Goal: Navigation & Orientation: Understand site structure

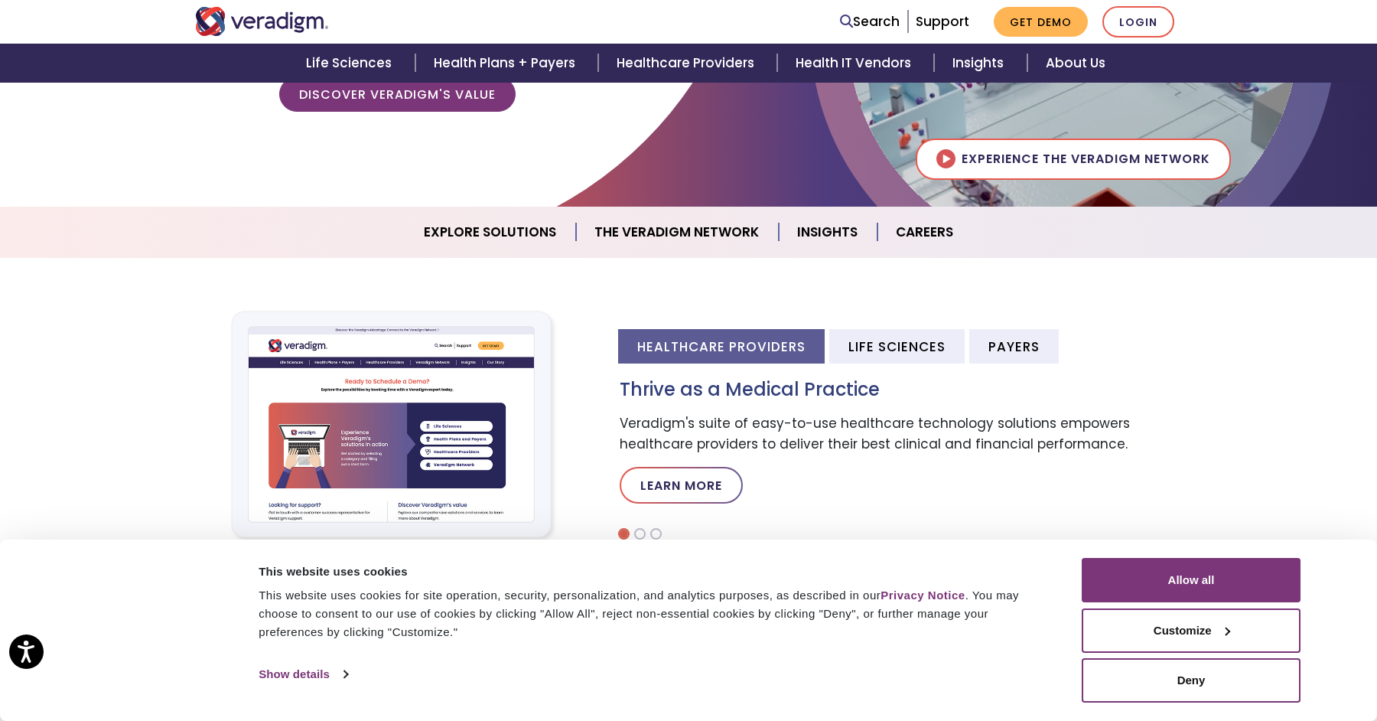
scroll to position [324, 0]
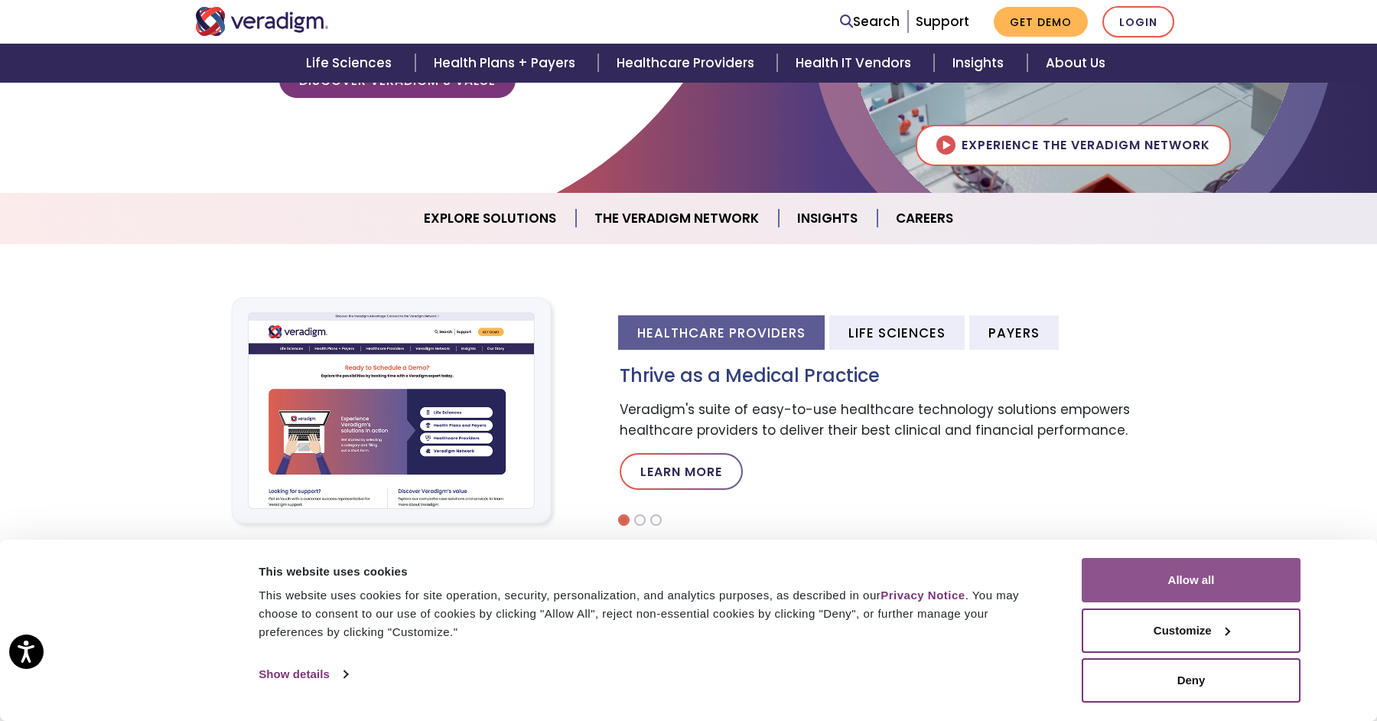
click at [1206, 572] on button "Allow all" at bounding box center [1191, 580] width 219 height 44
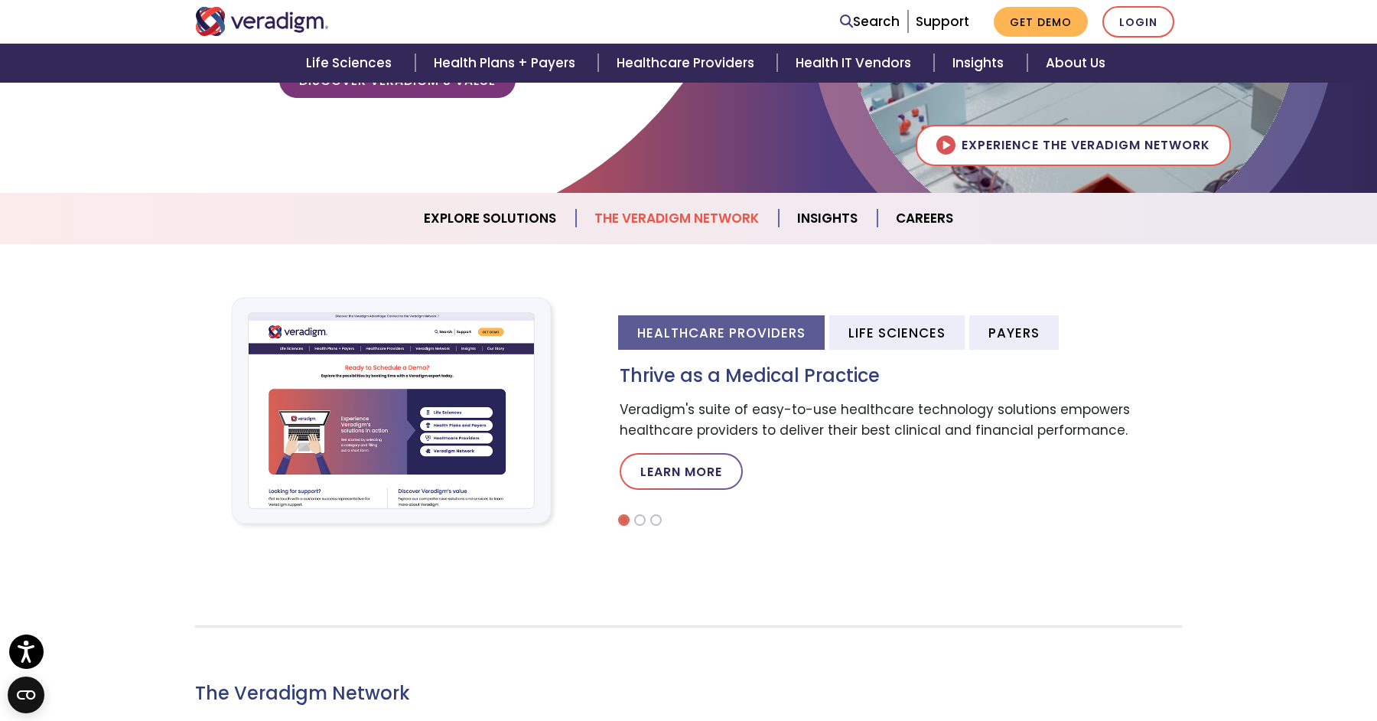
click at [705, 226] on link "The Veradigm Network" at bounding box center [677, 218] width 203 height 39
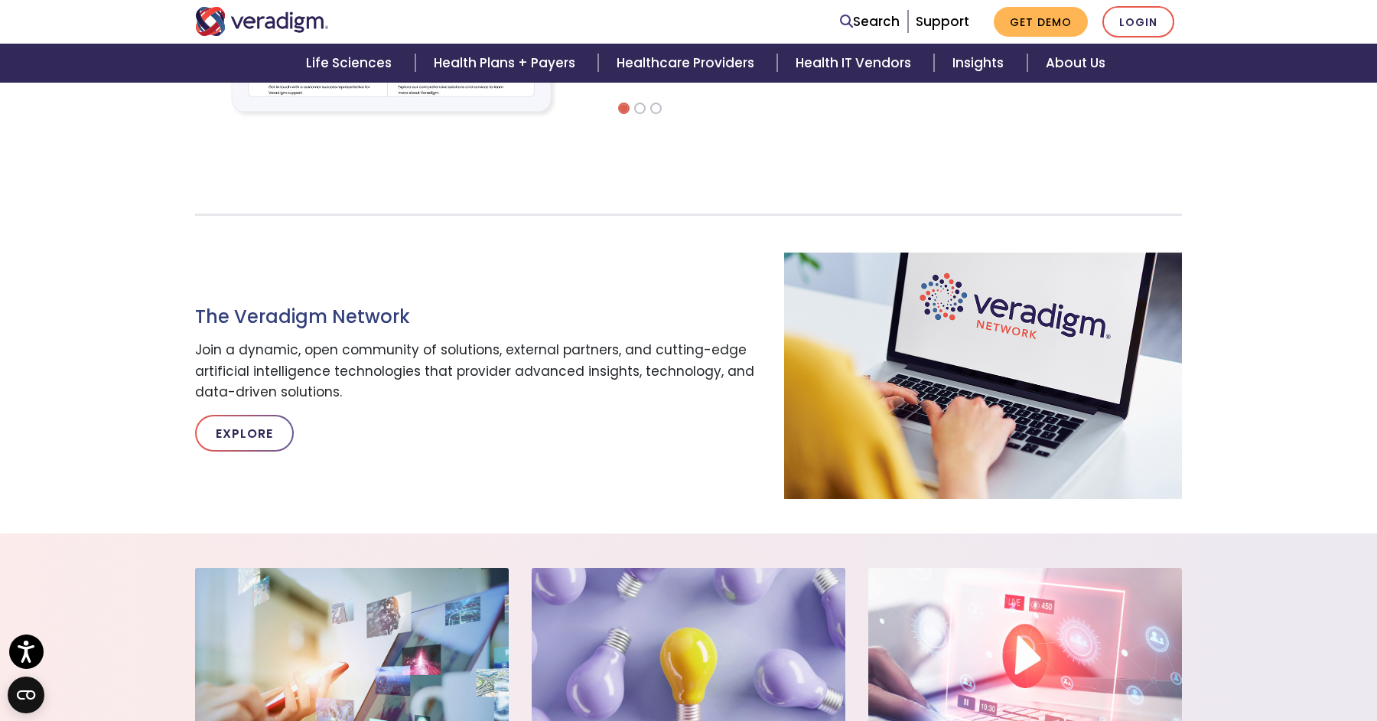
scroll to position [684, 0]
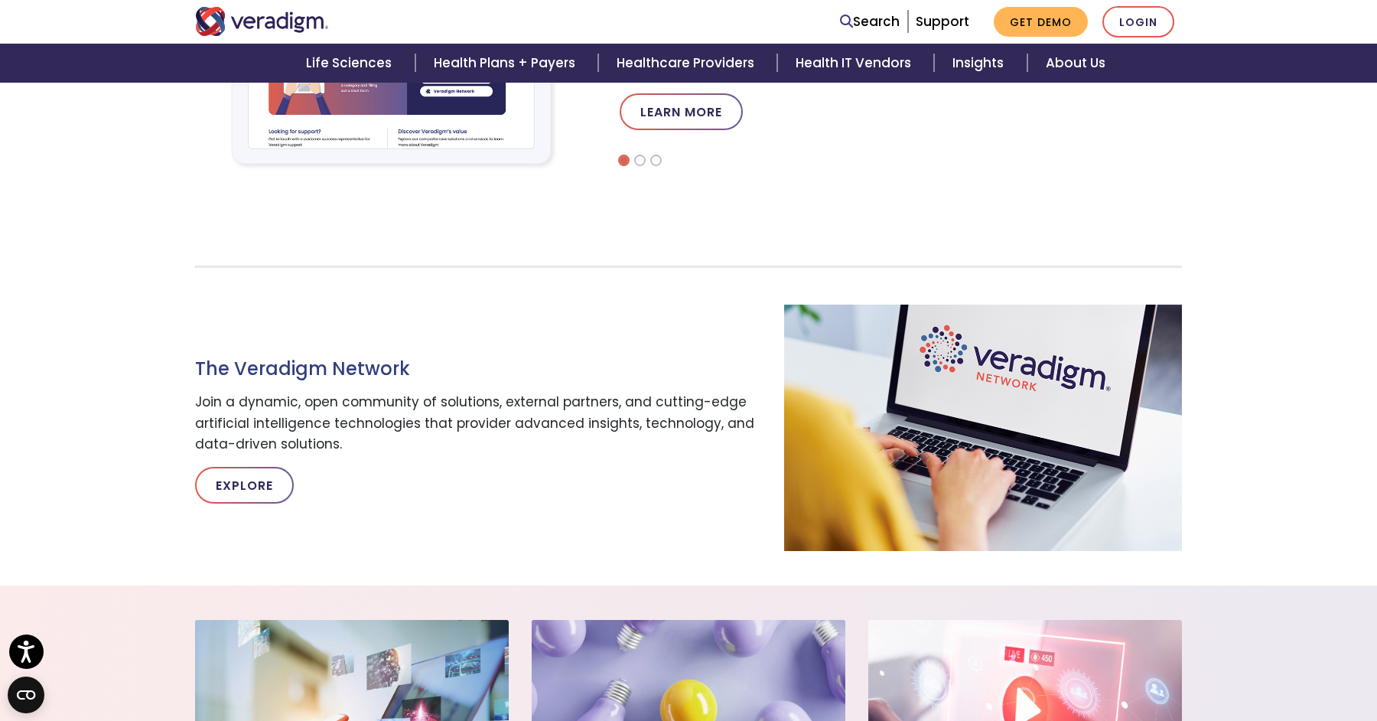
scroll to position [324, 0]
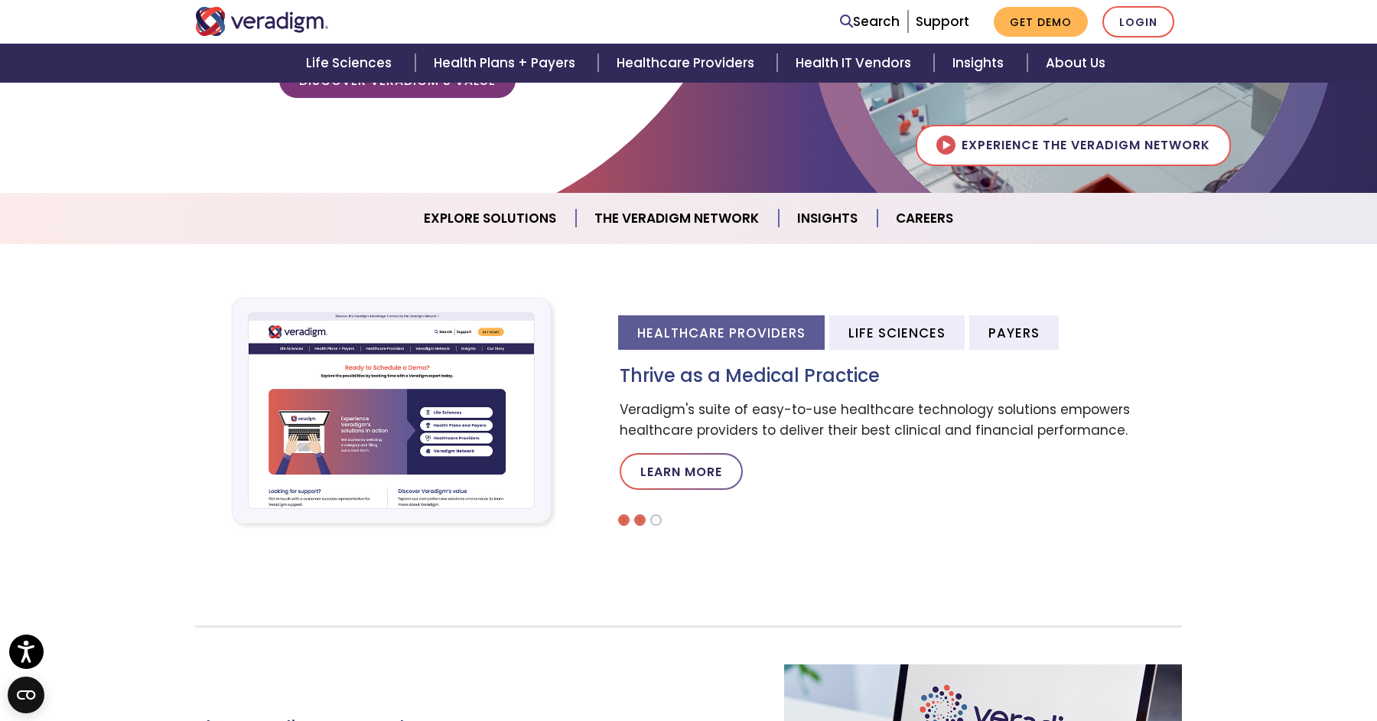
click at [640, 521] on li at bounding box center [639, 519] width 11 height 11
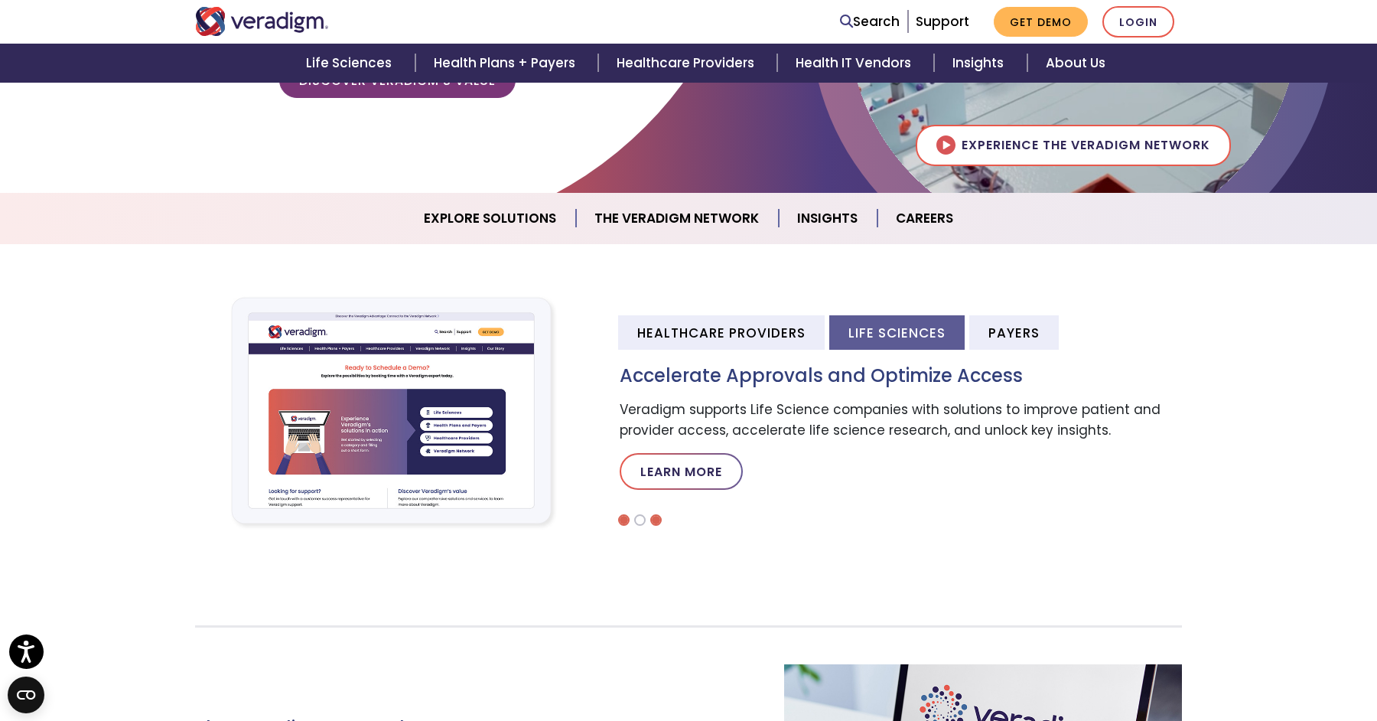
click at [652, 521] on li at bounding box center [655, 519] width 11 height 11
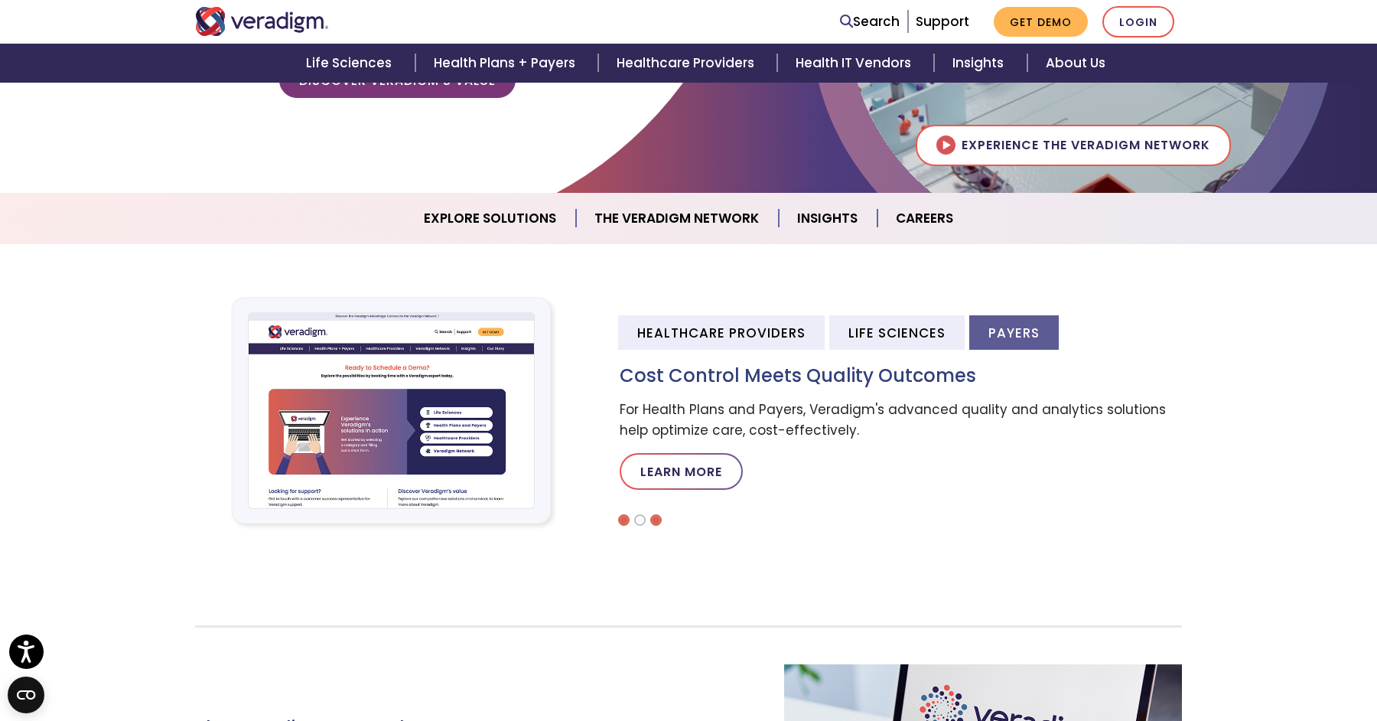
click at [623, 524] on li at bounding box center [623, 519] width 11 height 11
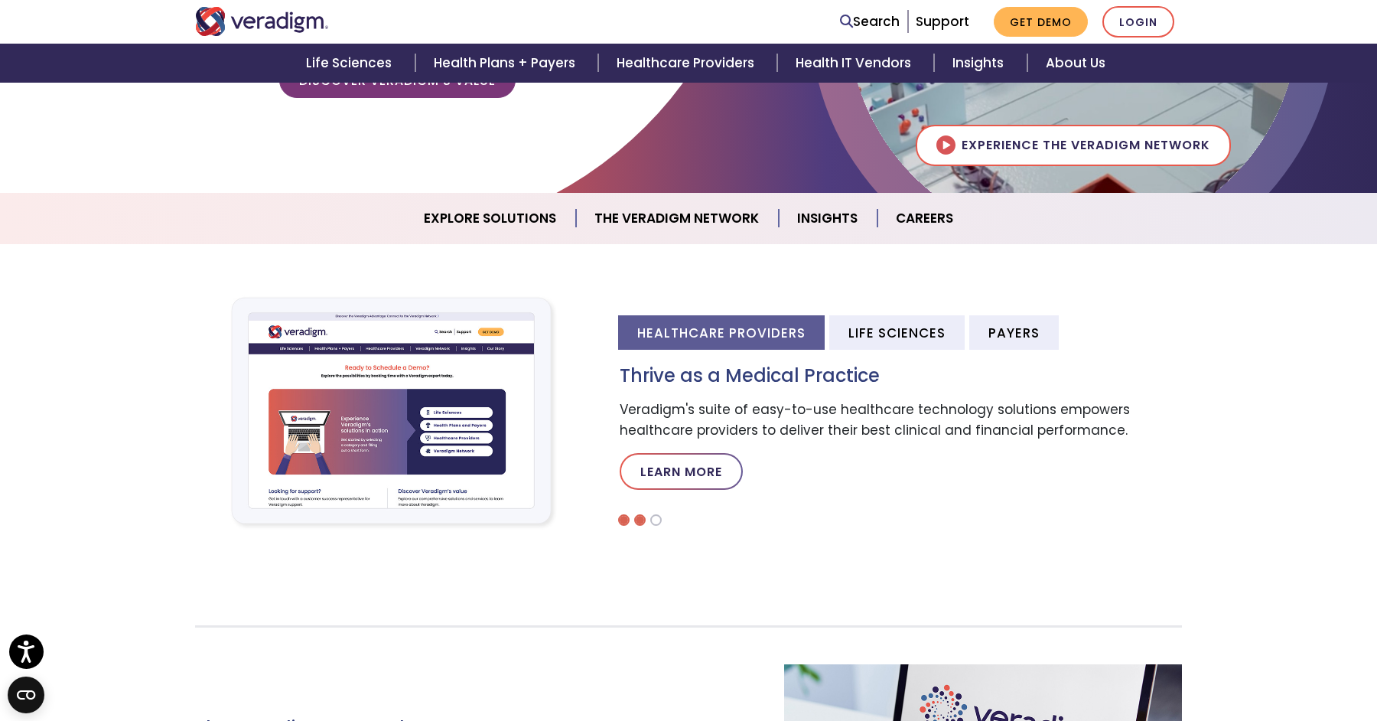
click at [641, 517] on li at bounding box center [639, 519] width 11 height 11
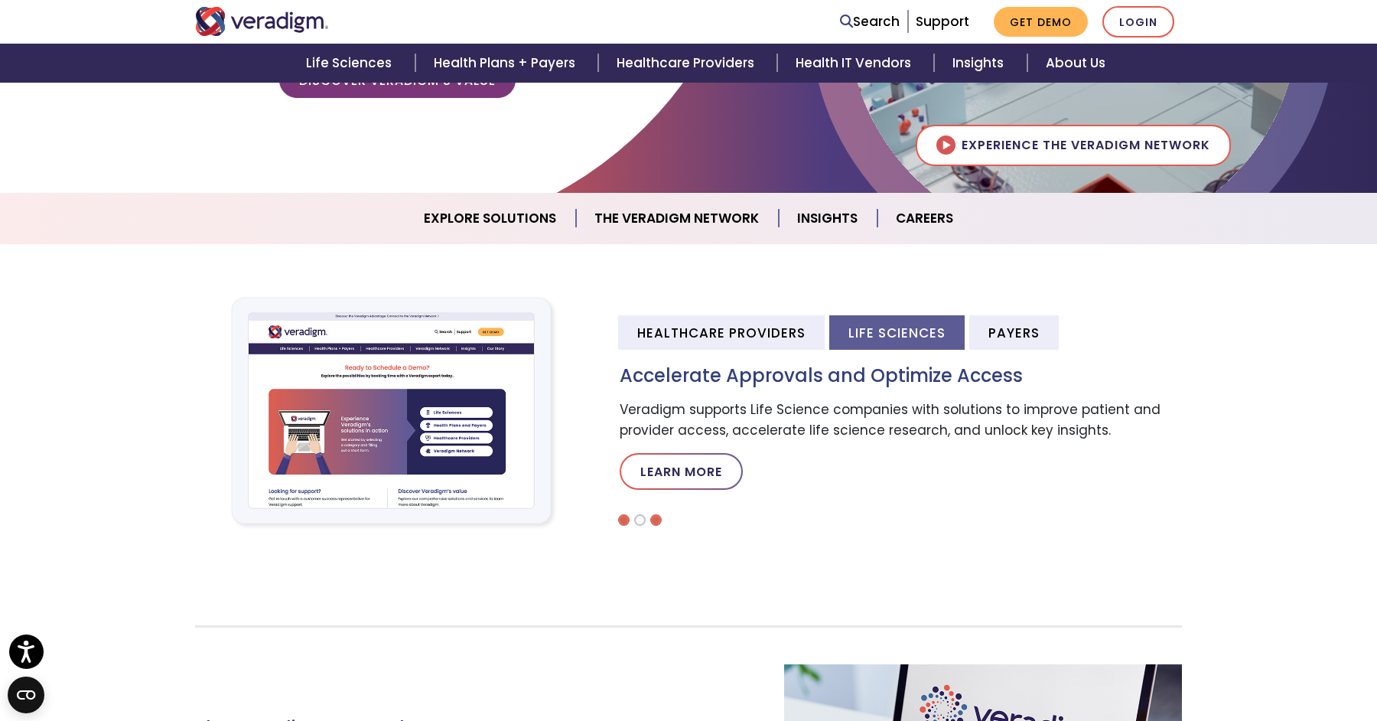
click at [658, 523] on li at bounding box center [655, 519] width 11 height 11
